Goal: Task Accomplishment & Management: Use online tool/utility

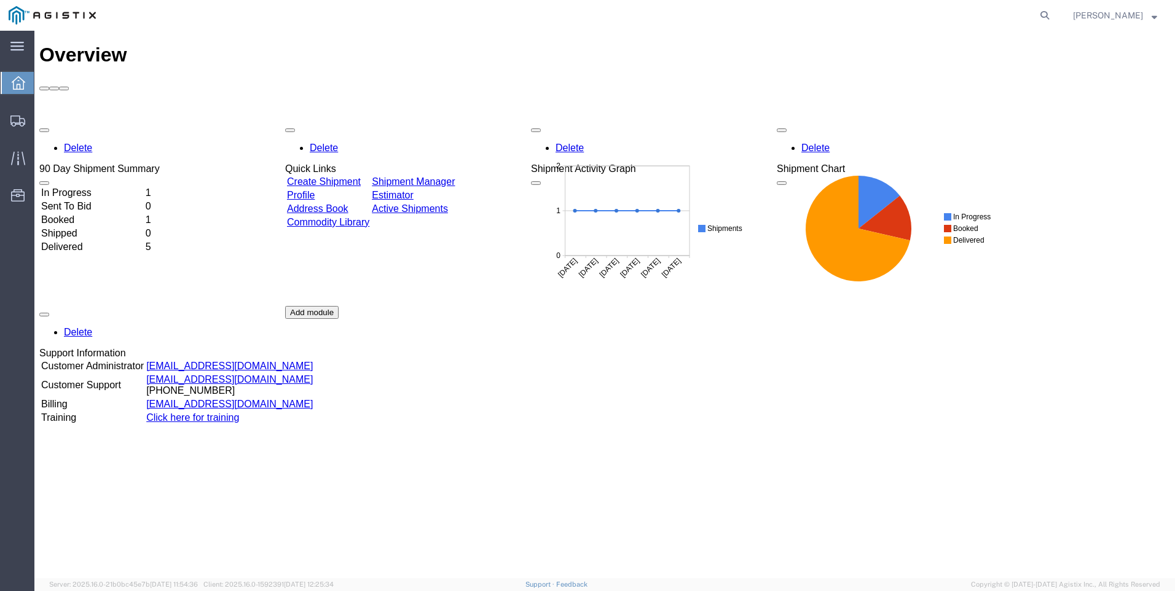
click at [455, 176] on link "Shipment Manager" at bounding box center [413, 181] width 83 height 10
click at [448, 203] on link "Active Shipments" at bounding box center [410, 208] width 76 height 10
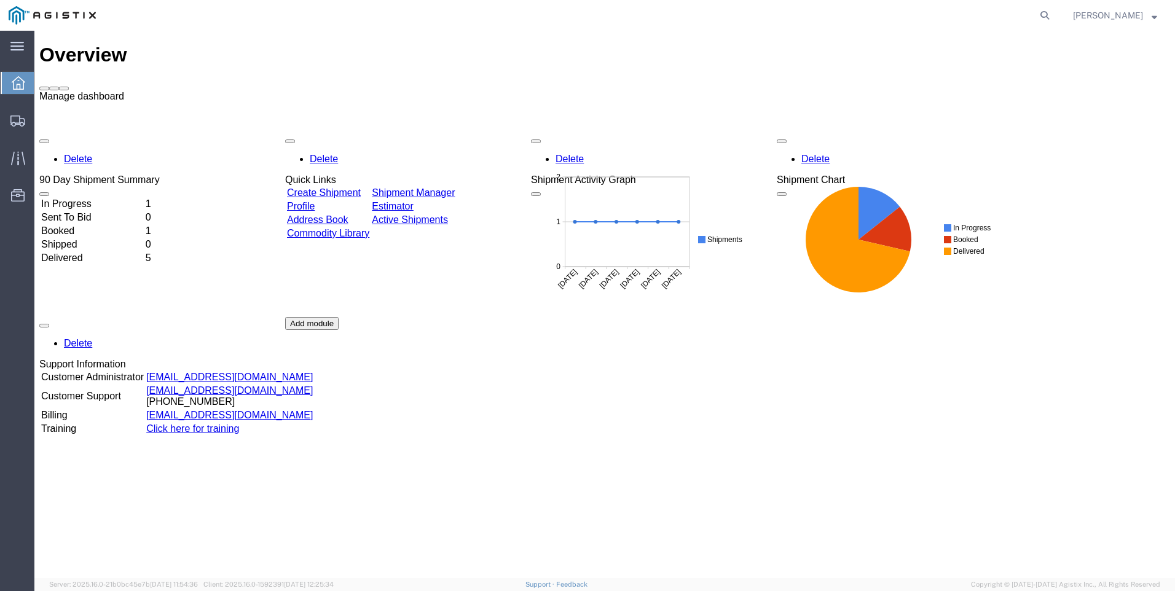
click at [64, 88] on span at bounding box center [64, 88] width 0 height 0
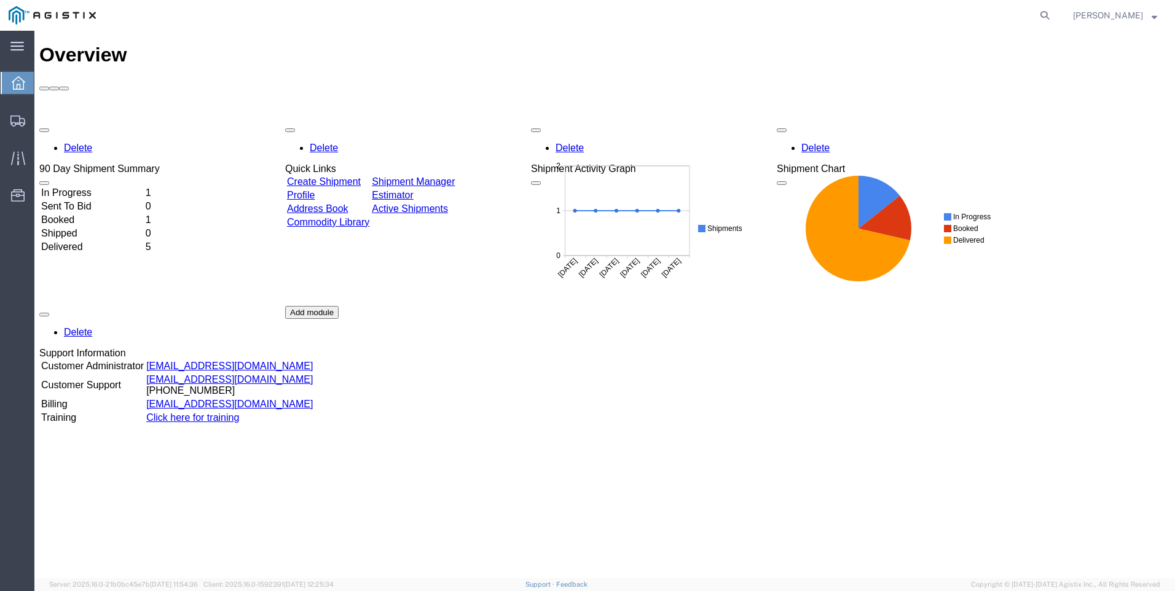
click at [452, 203] on td "Active Shipments" at bounding box center [413, 209] width 84 height 12
click at [448, 203] on link "Active Shipments" at bounding box center [410, 208] width 76 height 10
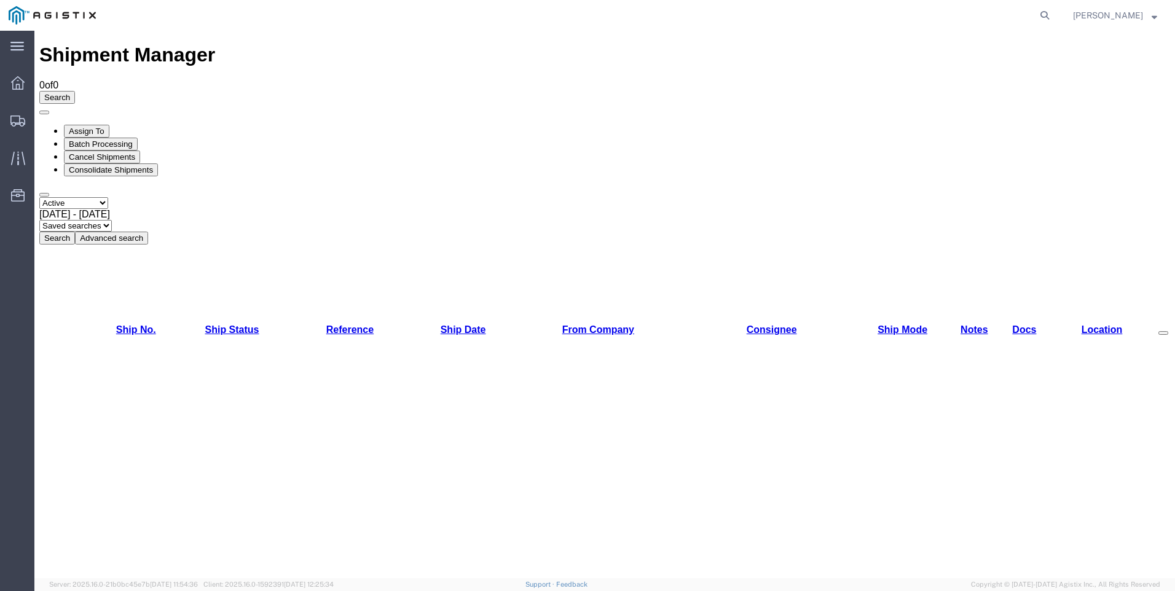
click at [148, 232] on button "Advanced search" at bounding box center [111, 238] width 73 height 13
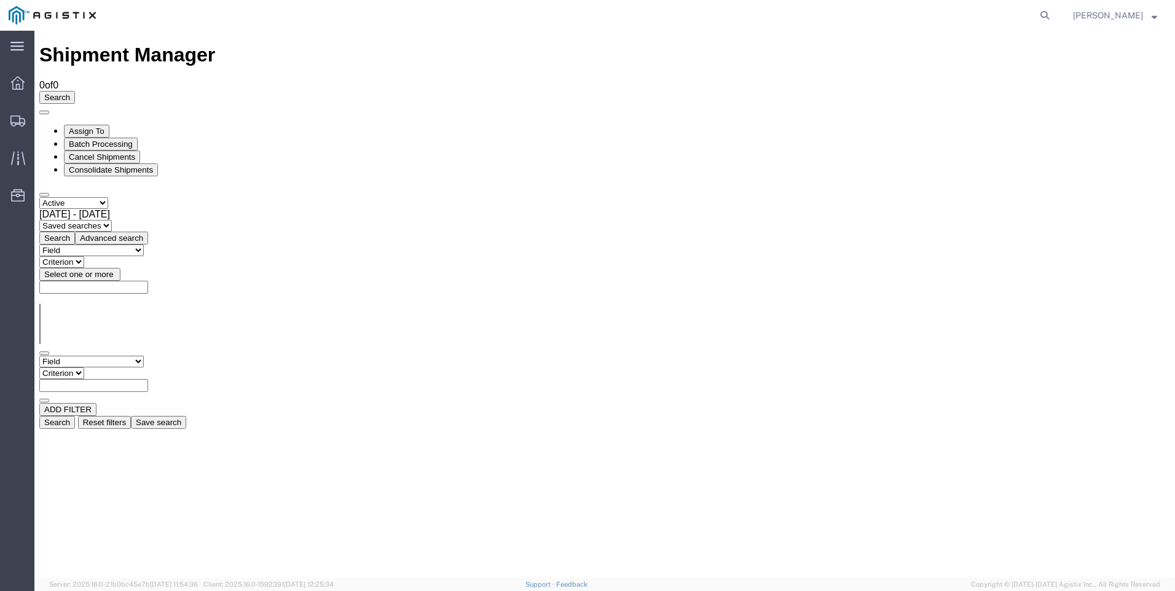
click at [116, 577] on link "Ship No." at bounding box center [136, 582] width 40 height 10
click at [148, 379] on input "text" at bounding box center [93, 385] width 109 height 13
type input "56454640"
click at [75, 416] on button "Search" at bounding box center [57, 422] width 36 height 13
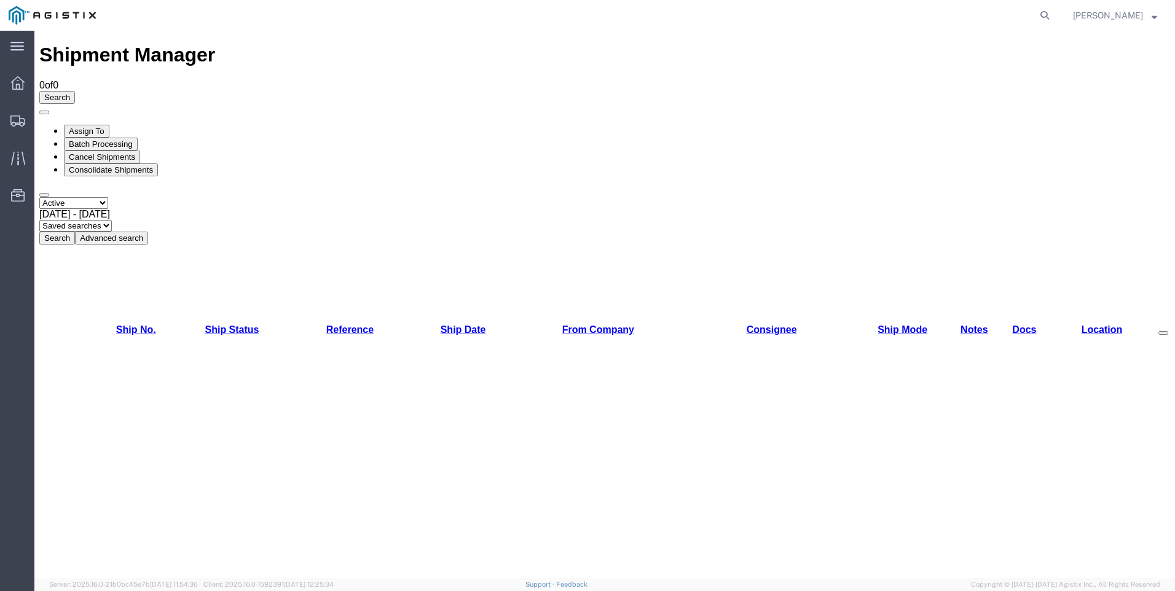
click at [116, 324] on link "Ship No." at bounding box center [136, 329] width 40 height 10
click at [187, 152] on div "Shipment Manager 0 of 0 Search Assign To Batch Processing Cancel Shipments Cons…" at bounding box center [604, 455] width 1130 height 822
click at [111, 154] on div "Shipment Manager 0 of 0 Search Assign To Batch Processing Cancel Shipments Cons…" at bounding box center [604, 455] width 1130 height 822
click at [108, 197] on select "Select status Active All Shipments Approved Booked Canceled Delivered Denied Ne…" at bounding box center [73, 203] width 69 height 12
select select "ALL"
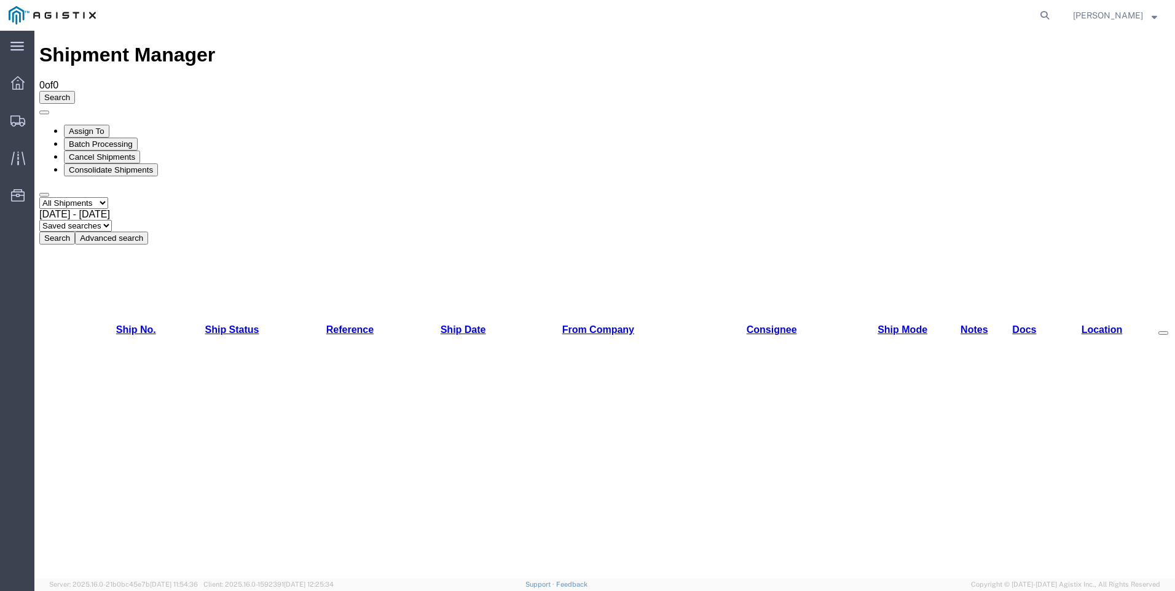
click at [39, 197] on select "Select status Active All Shipments Approved Booked Canceled Delivered Denied Ne…" at bounding box center [73, 203] width 69 height 12
click at [112, 220] on select "Saved searches" at bounding box center [75, 226] width 72 height 12
click at [148, 232] on button "Advanced search" at bounding box center [111, 238] width 73 height 13
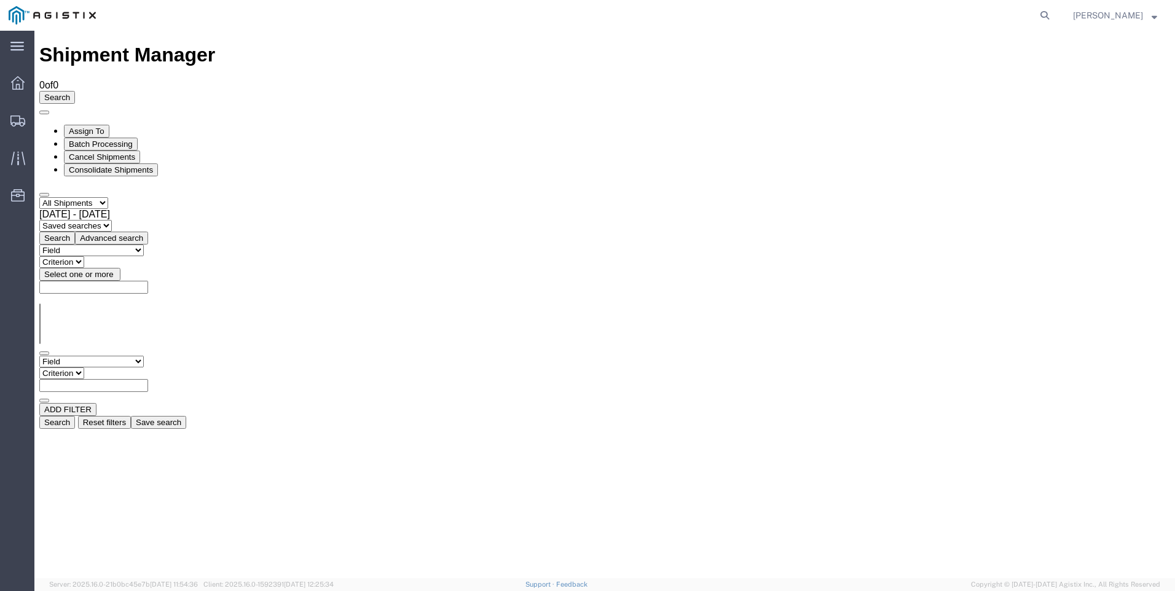
click at [144, 356] on select "Field Account Account Carrier Identifier Actual Delivery Date Actual Ship Date …" at bounding box center [91, 362] width 104 height 12
select select "shipno"
click at [39, 356] on select "Field Account Account Carrier Identifier Actual Delivery Date Actual Ship Date …" at bounding box center [91, 362] width 104 height 12
click at [113, 367] on select "Criterion contains does not contain is is blank is not blank starts with" at bounding box center [76, 373] width 74 height 12
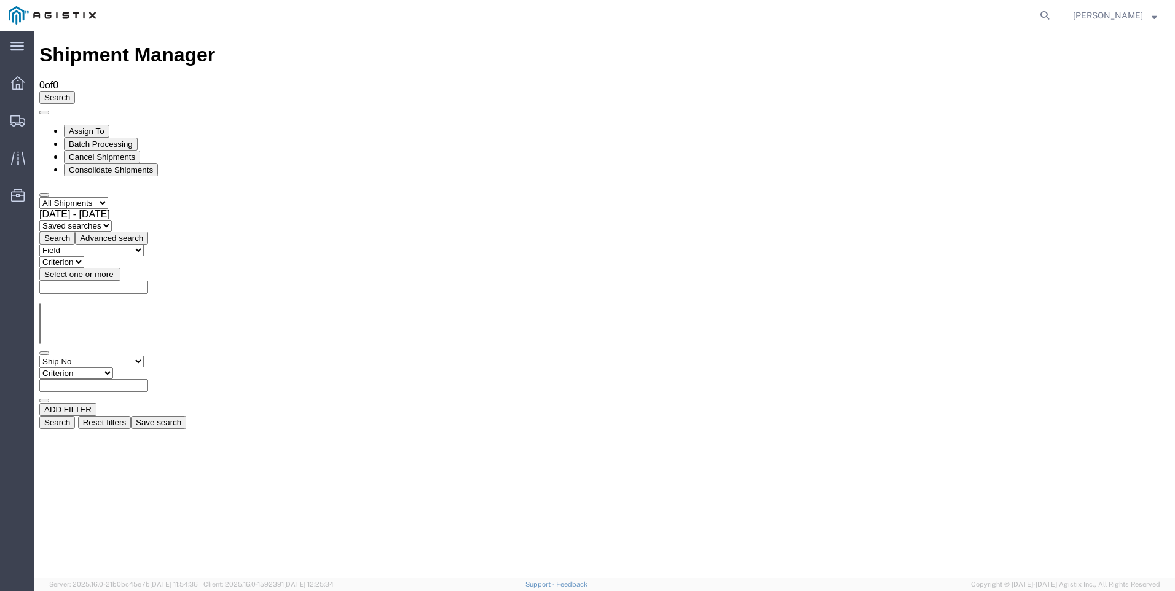
click at [148, 379] on input "text" at bounding box center [93, 385] width 109 height 13
type input "56454640"
click at [75, 416] on button "Search" at bounding box center [57, 422] width 36 height 13
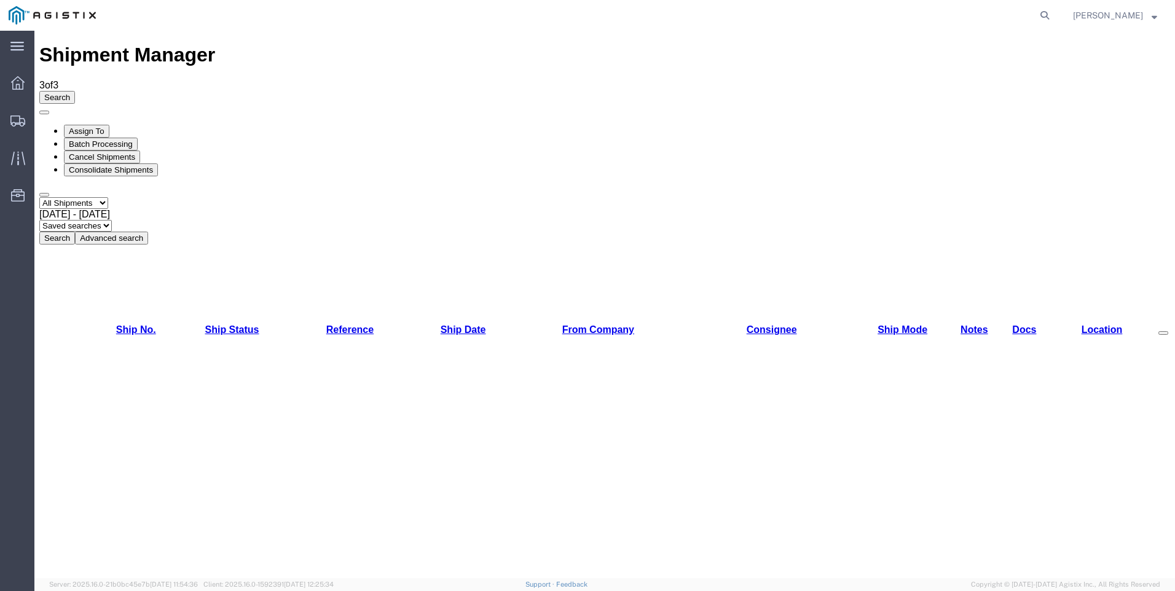
checkbox input "true"
